Goal: Obtain resource: Download file/media

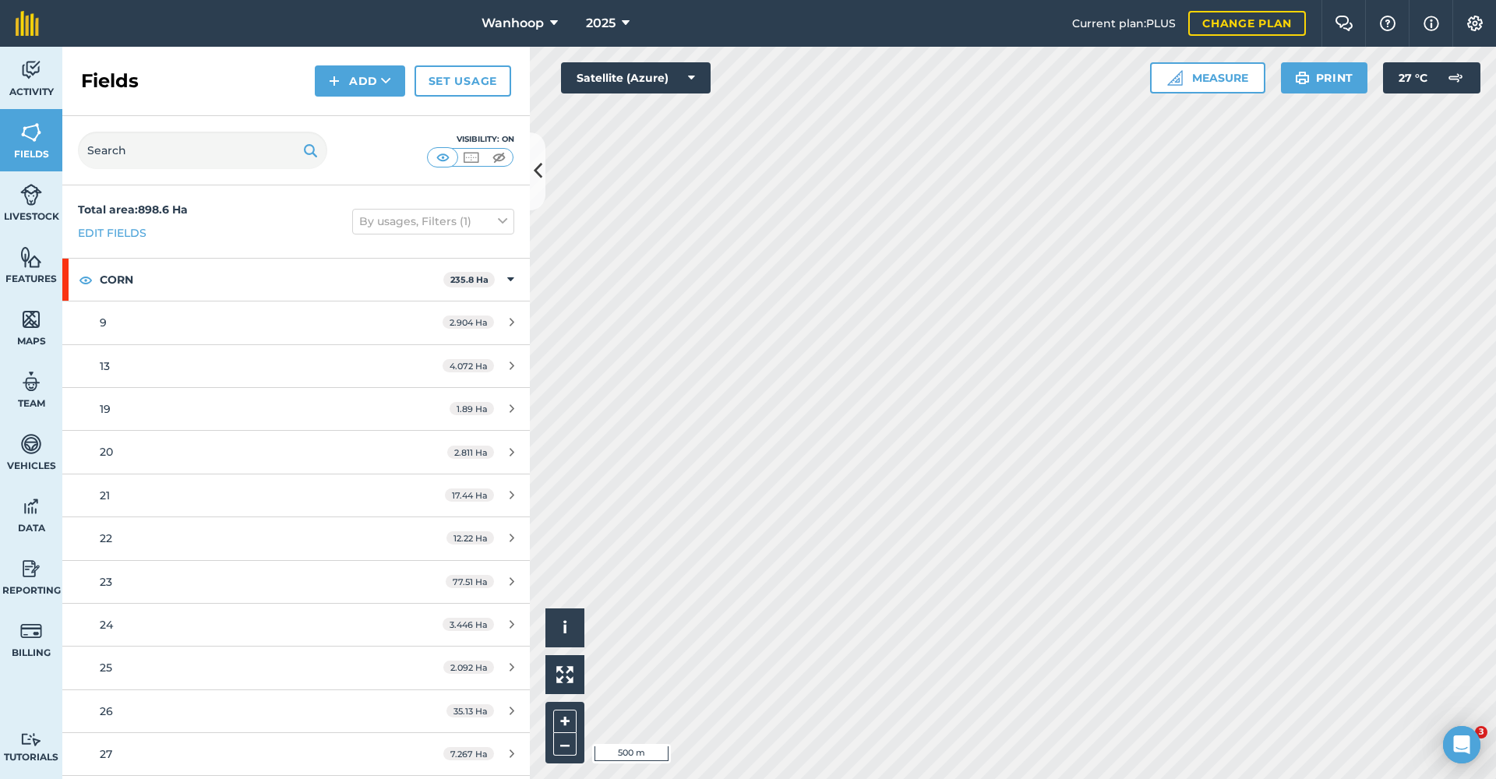
click at [541, 173] on icon at bounding box center [538, 170] width 9 height 27
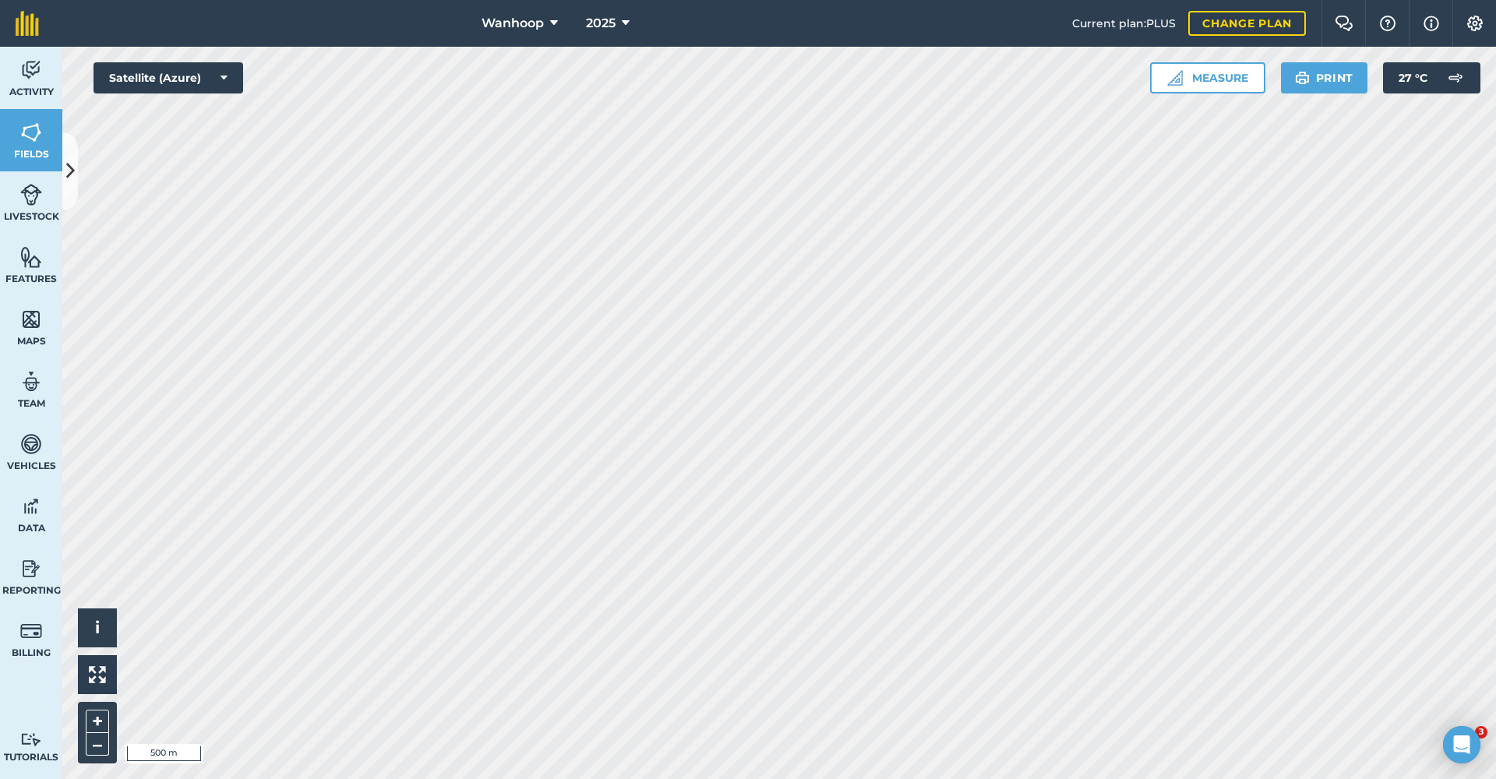
click at [538, 26] on span "Wanhoop" at bounding box center [512, 23] width 62 height 19
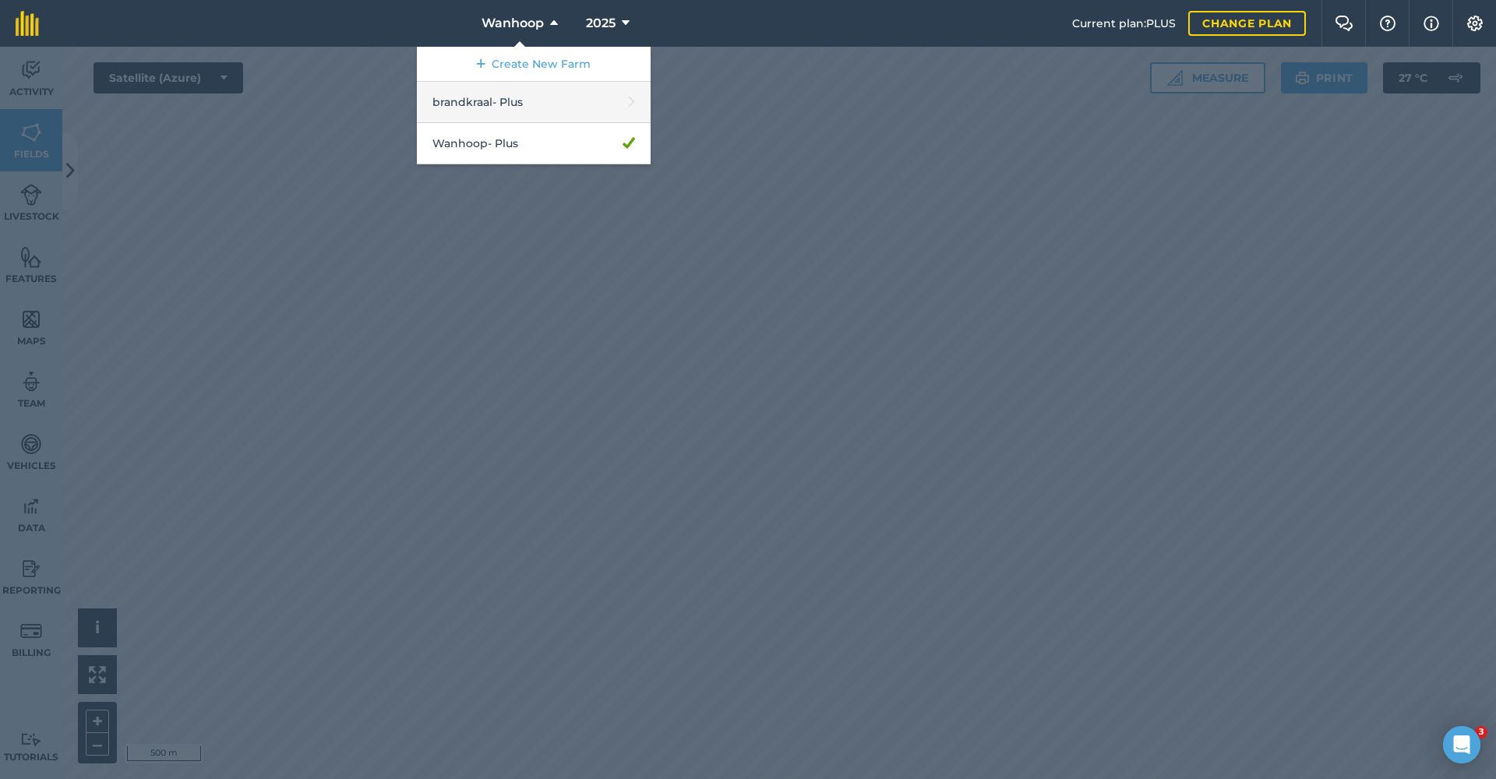
click at [542, 108] on link "brandkraal - Plus" at bounding box center [534, 102] width 234 height 41
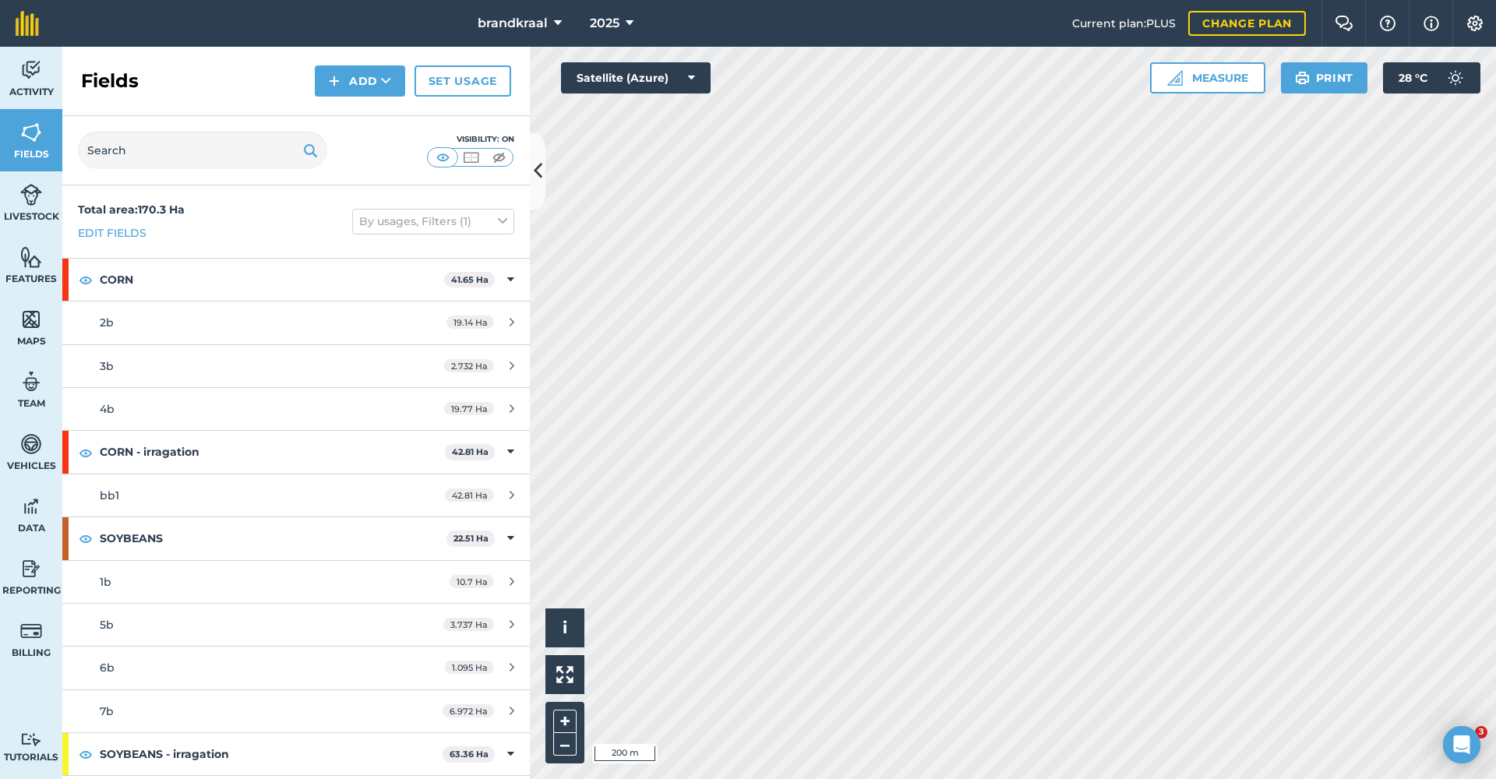
click at [538, 160] on icon at bounding box center [538, 170] width 9 height 27
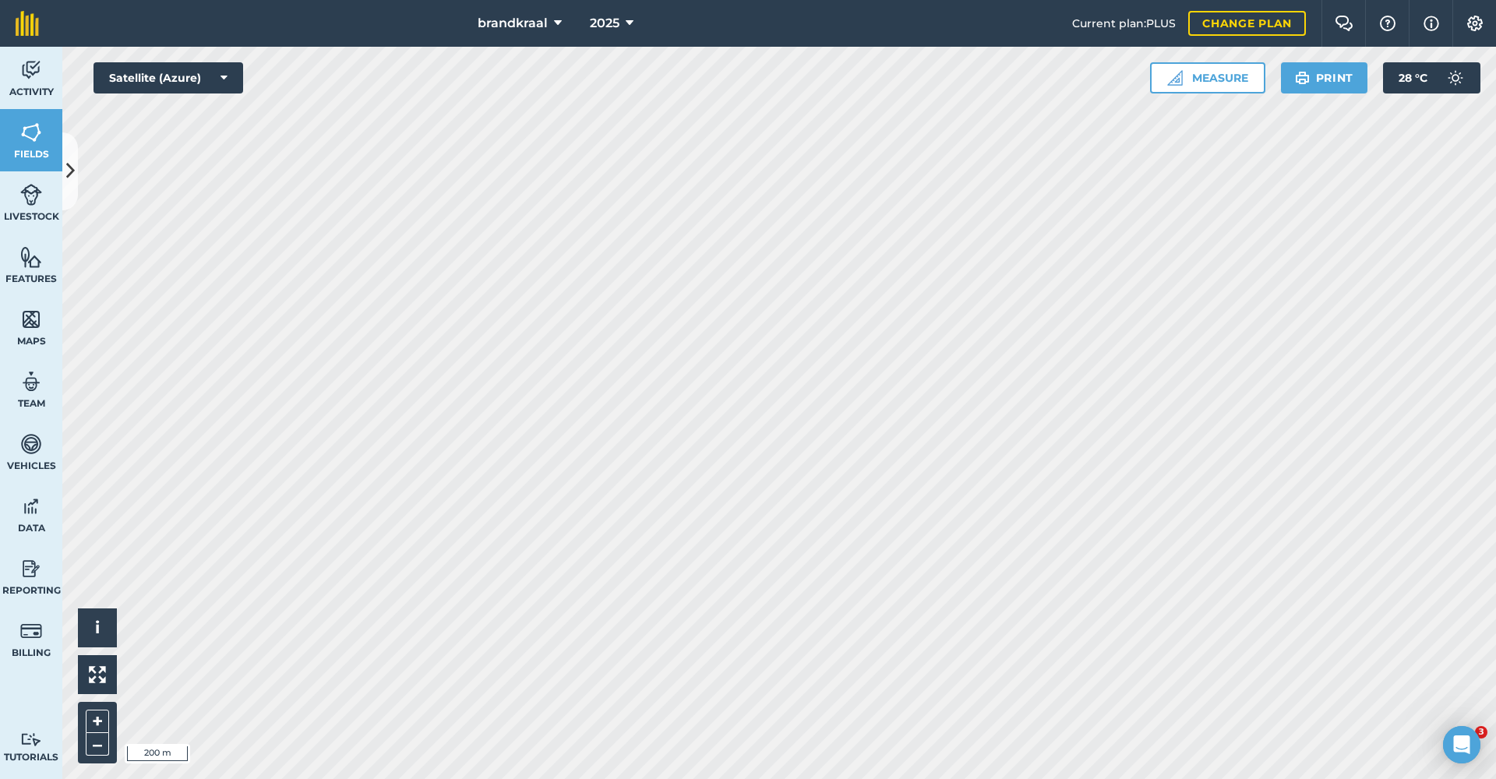
click at [23, 580] on link "Reporting" at bounding box center [31, 576] width 62 height 62
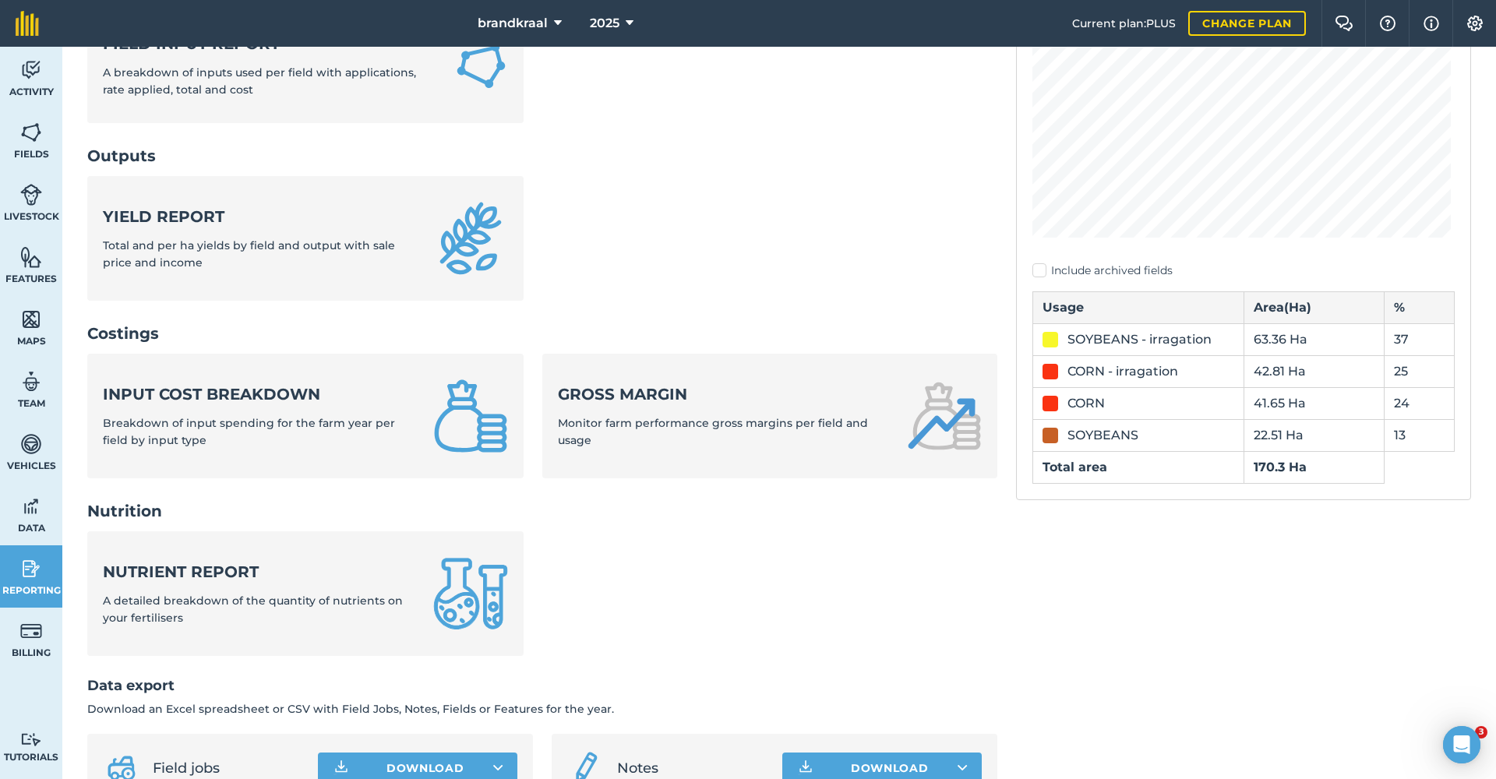
scroll to position [416, 0]
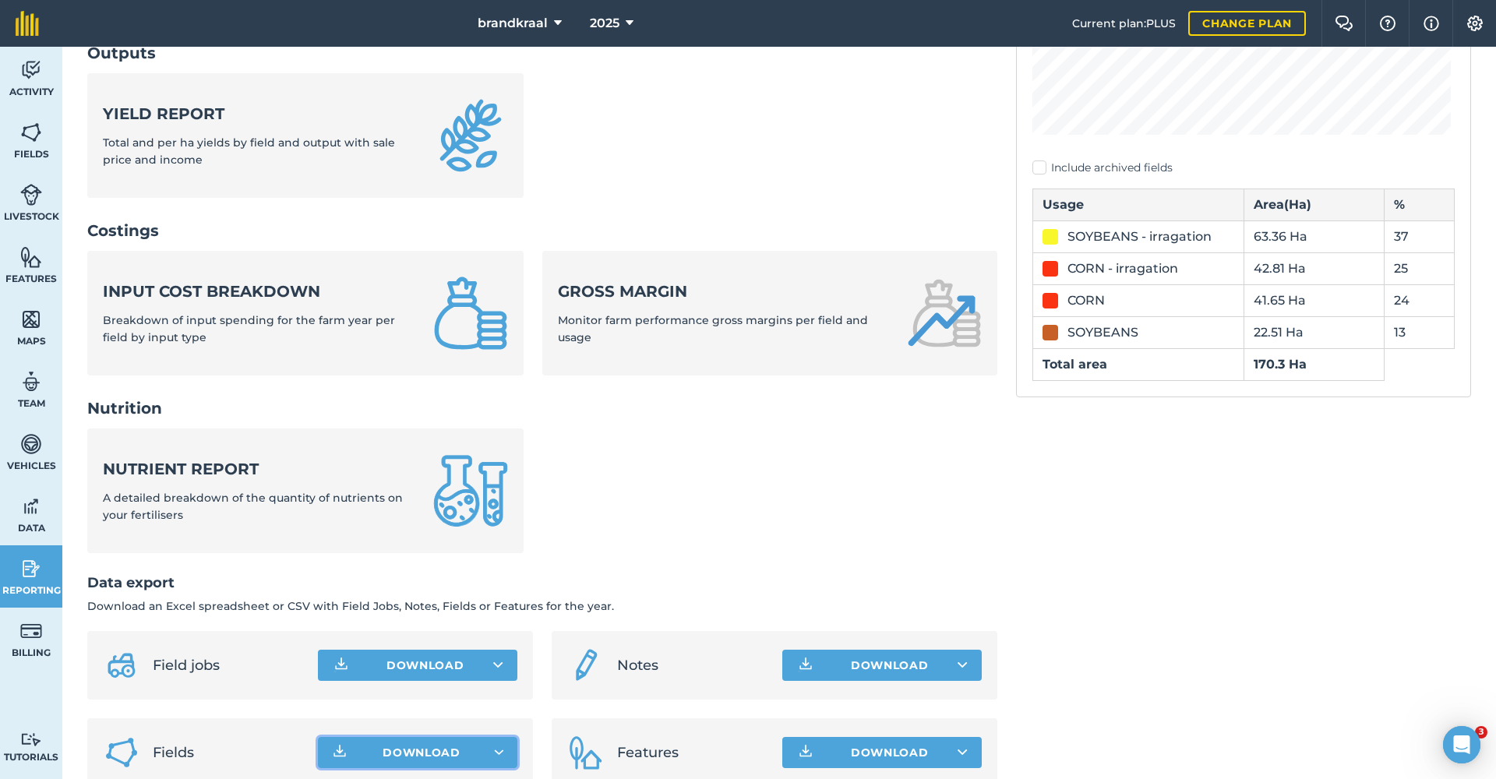
click at [427, 745] on span "Download" at bounding box center [421, 753] width 78 height 16
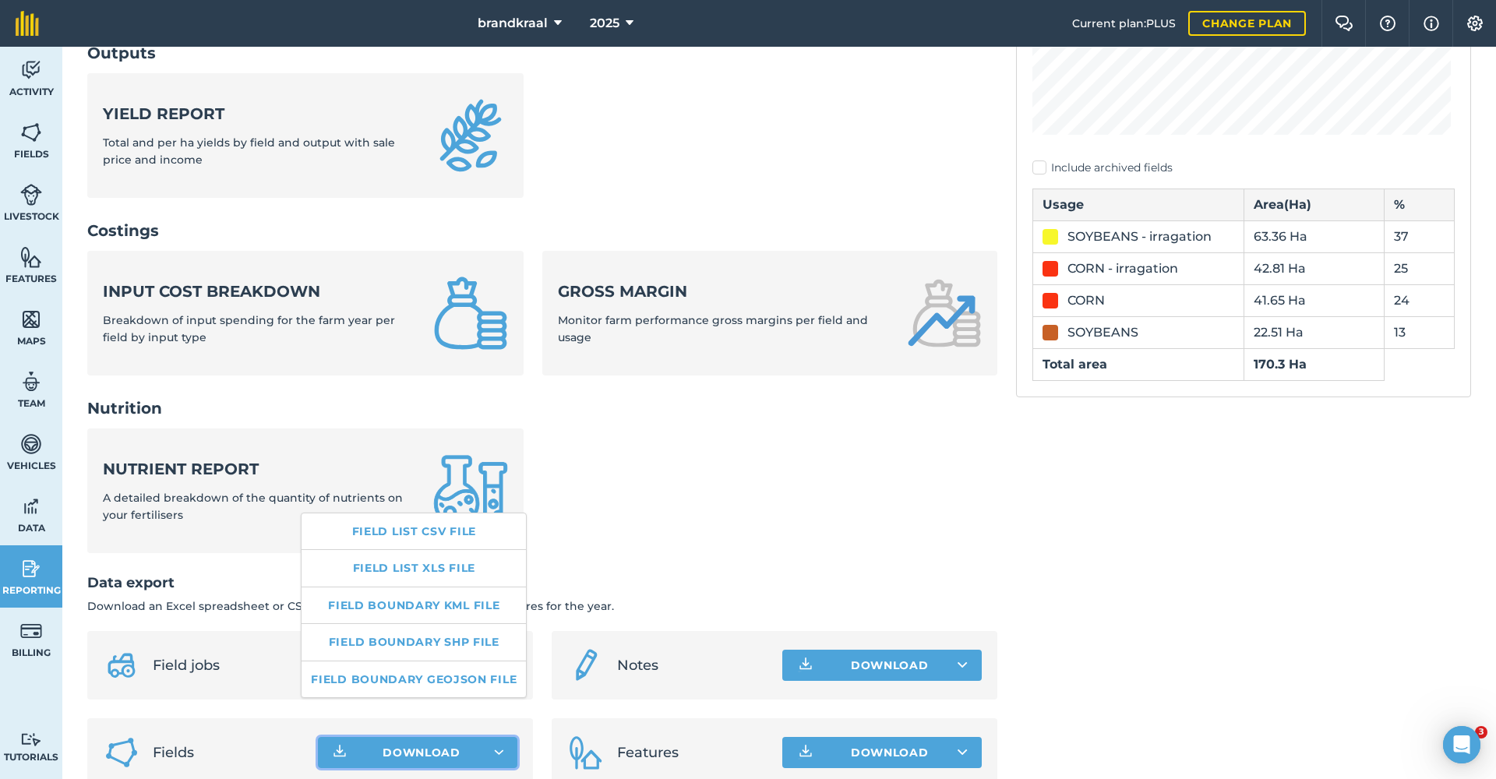
click at [435, 567] on link "Field list XLS file" at bounding box center [413, 568] width 224 height 36
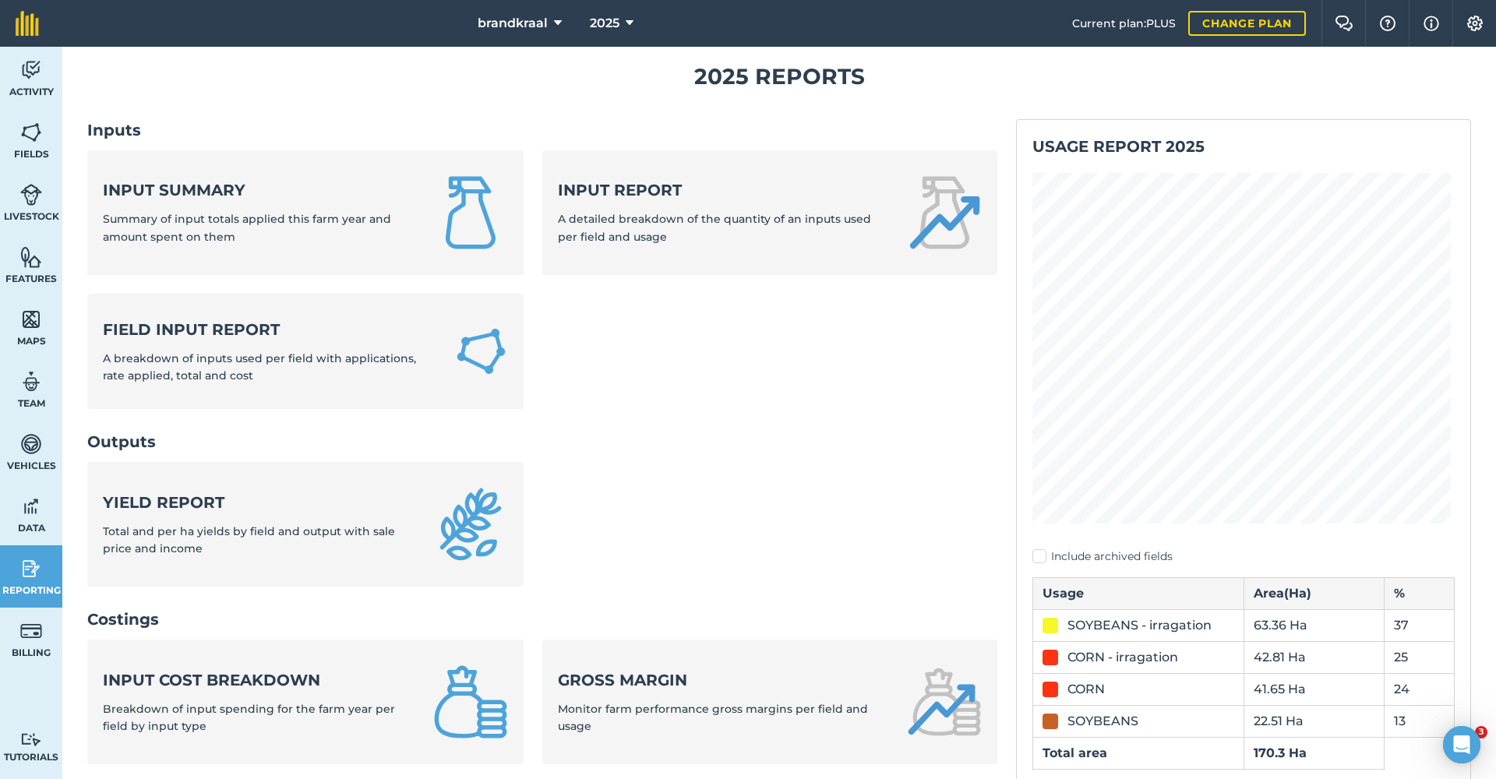
scroll to position [103, 0]
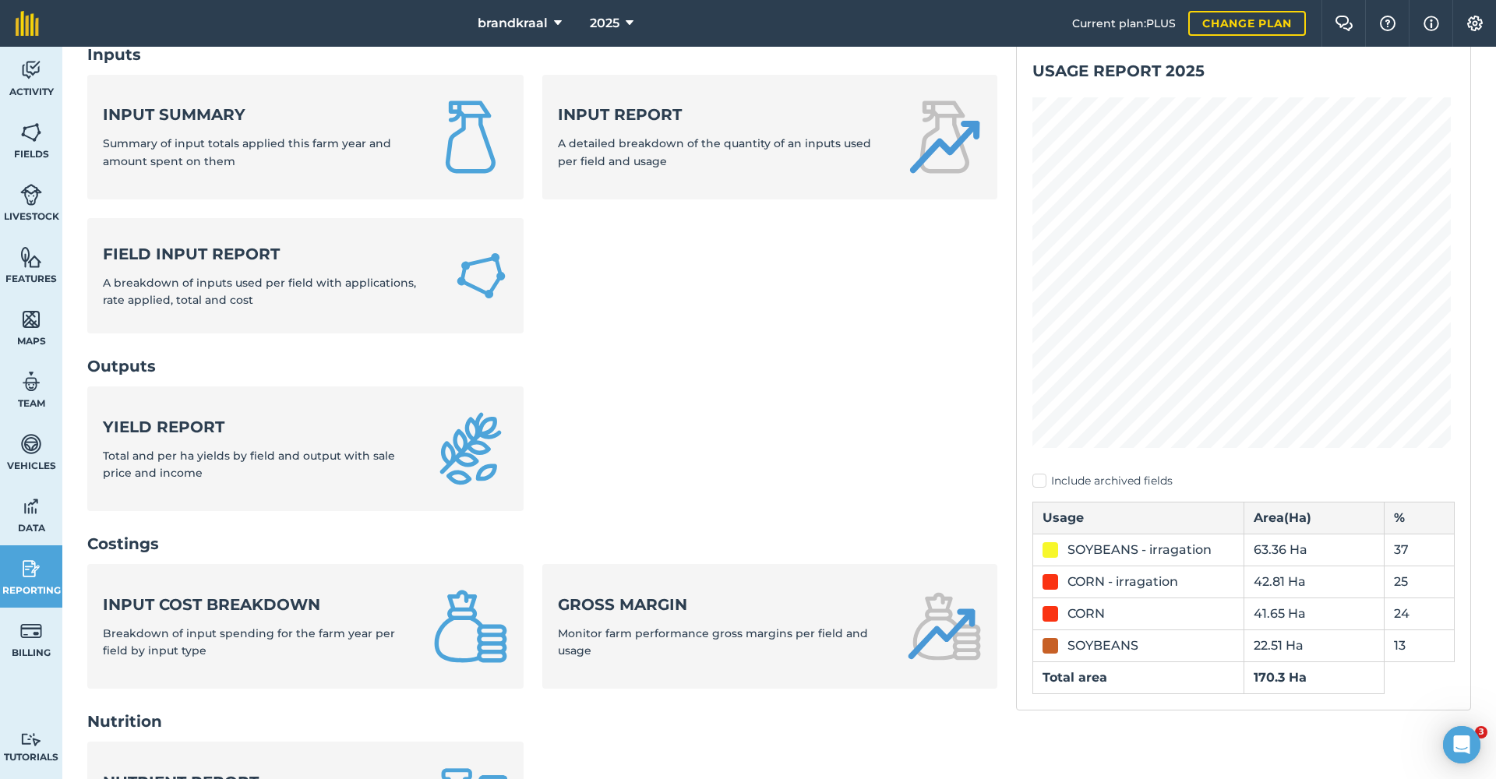
click at [30, 449] on img at bounding box center [31, 443] width 22 height 23
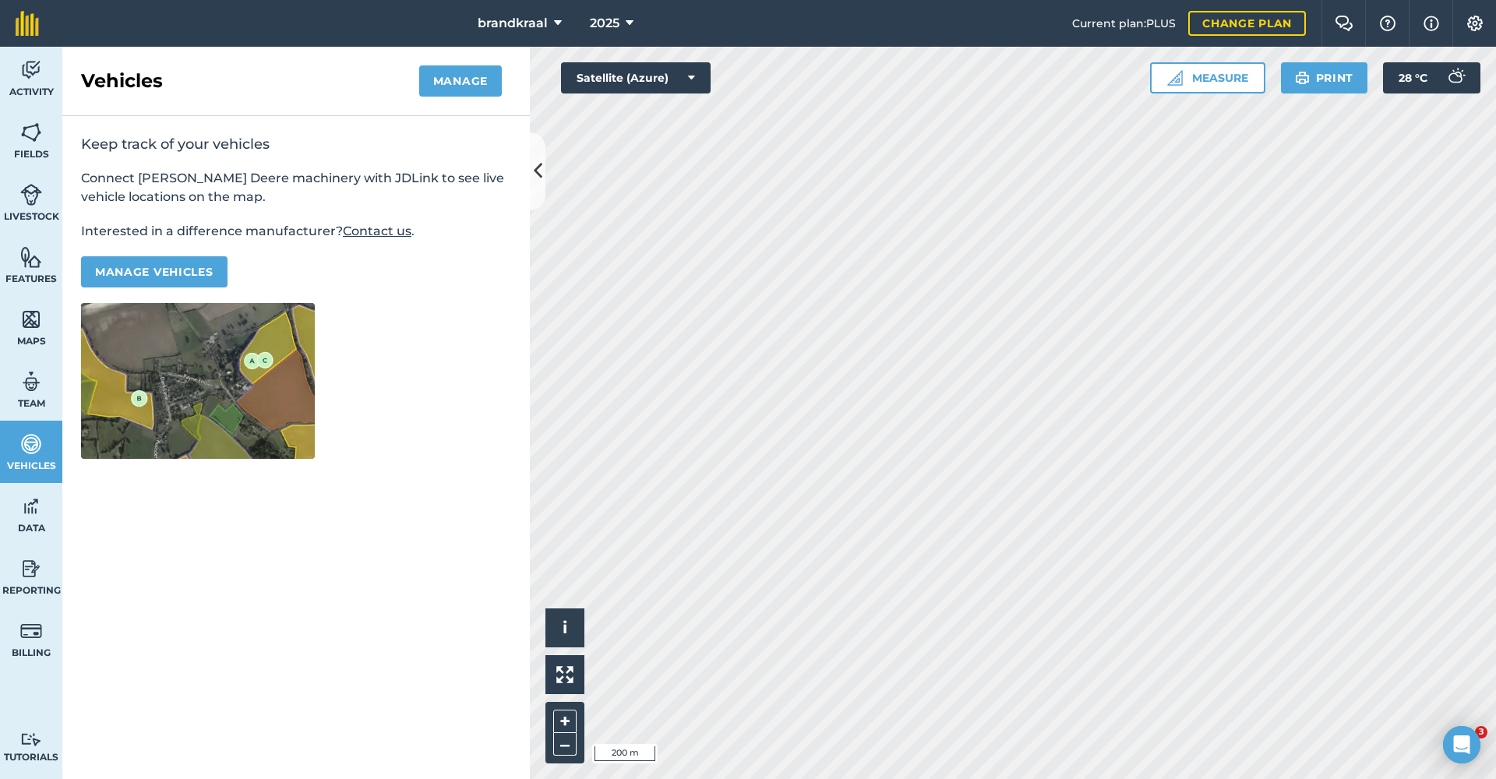
click at [44, 382] on link "Team" at bounding box center [31, 389] width 62 height 62
select select "MEMBER"
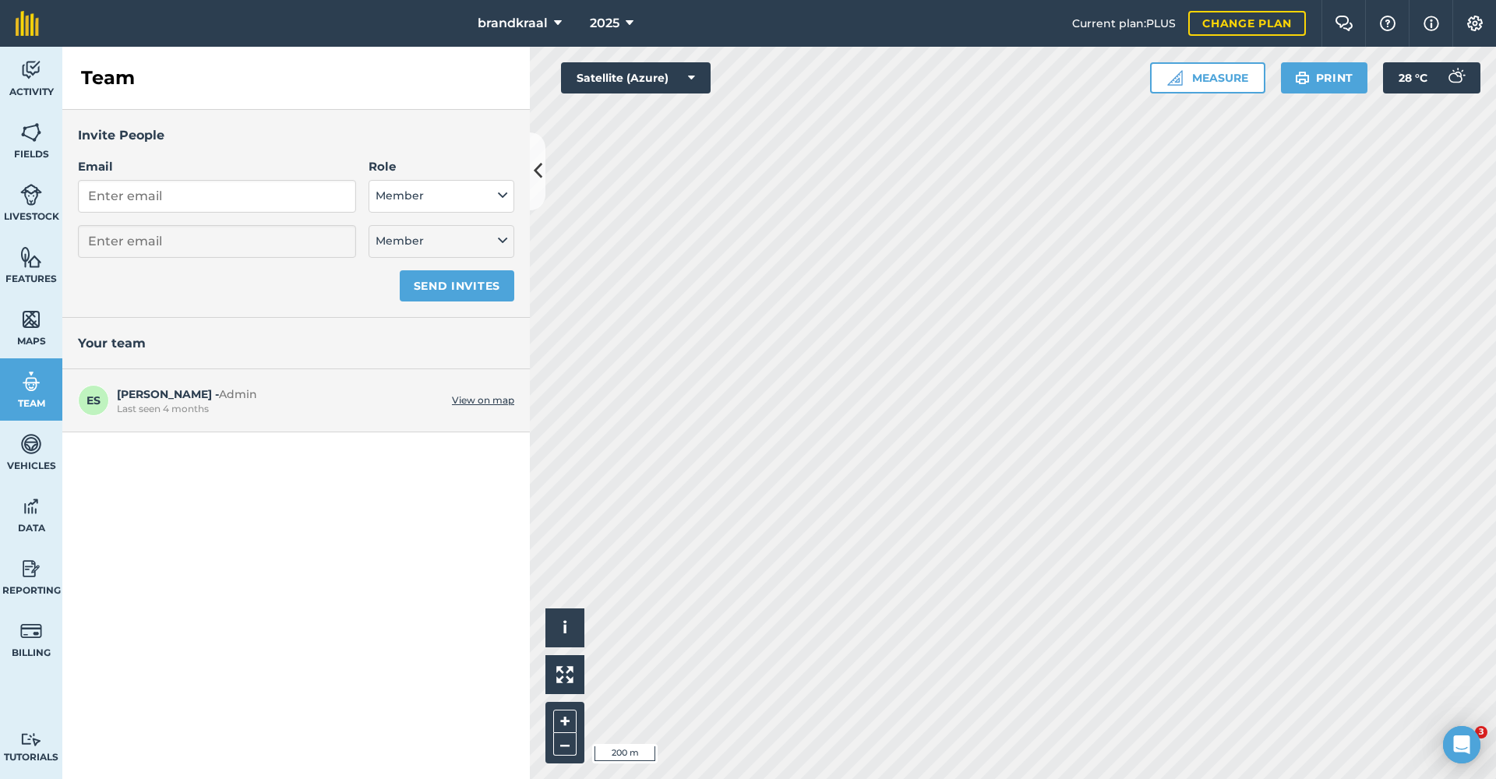
click at [33, 561] on img at bounding box center [31, 568] width 22 height 23
